Goal: Go to known website: Access a specific website the user already knows

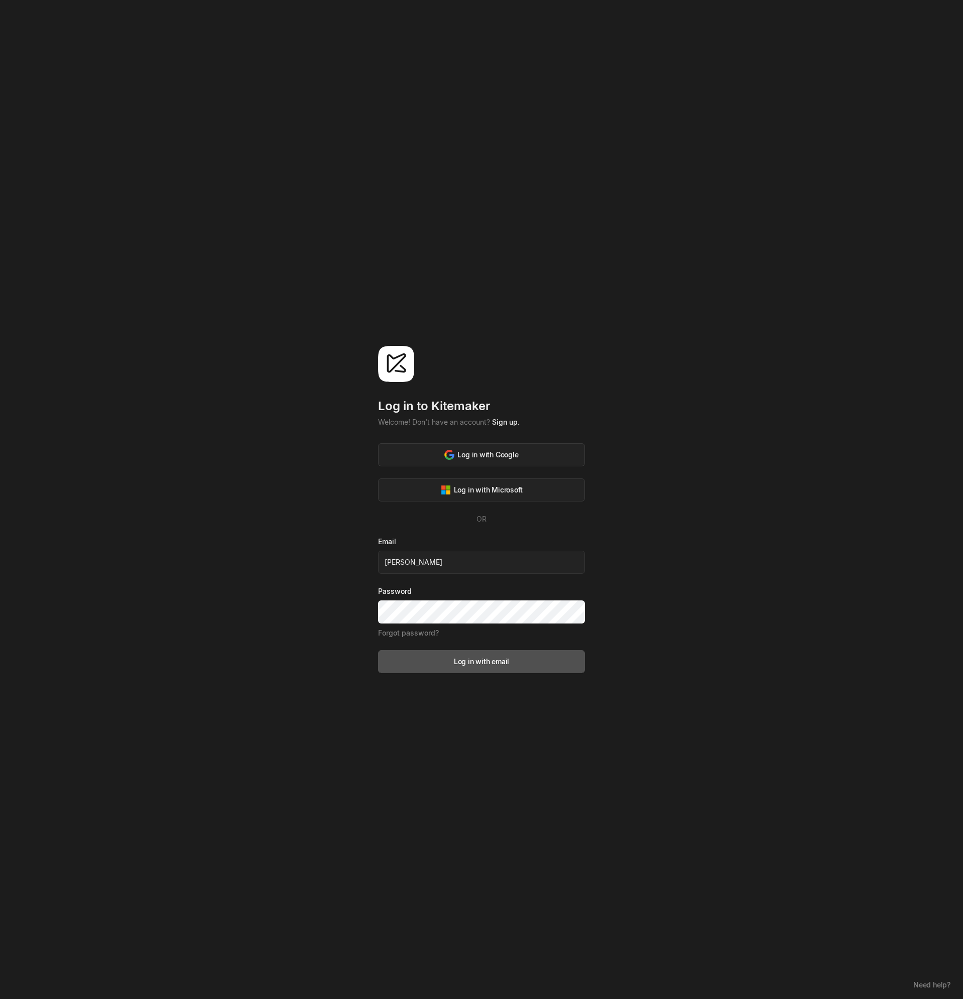
type input "andreas.tryti@entur.org"
click at [378, 650] on button "Log in with email" at bounding box center [481, 661] width 207 height 23
